Goal: Find contact information: Obtain details needed to contact an individual or organization

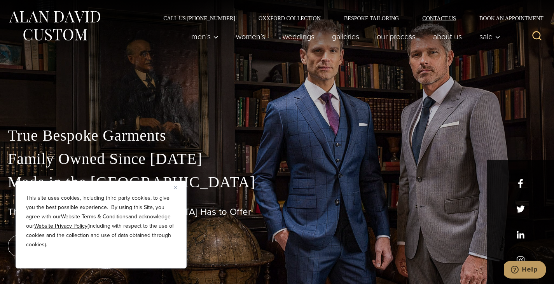
click at [445, 16] on link "Contact Us" at bounding box center [438, 18] width 57 height 5
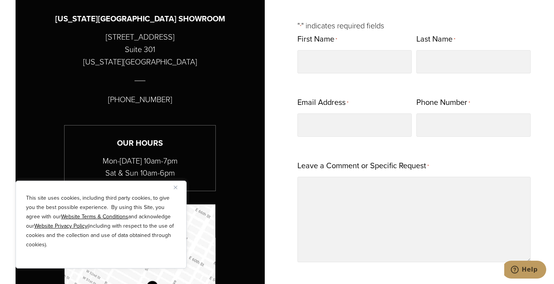
scroll to position [389, 0]
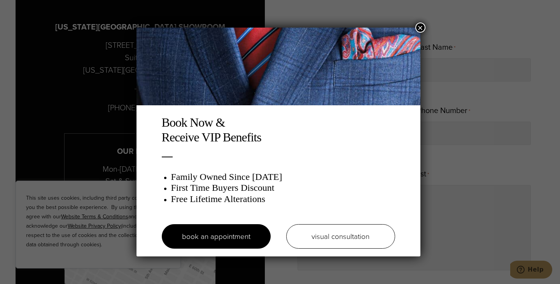
click at [425, 28] on button "×" at bounding box center [420, 28] width 10 height 10
